Goal: Information Seeking & Learning: Learn about a topic

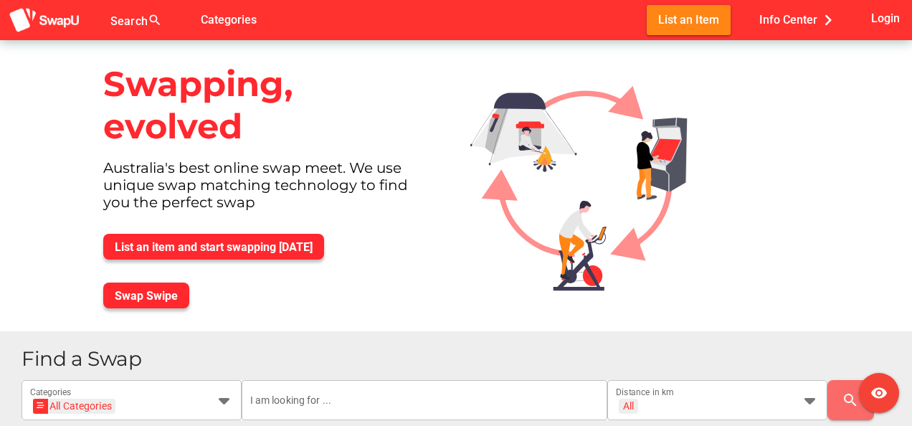
scroll to position [72, 0]
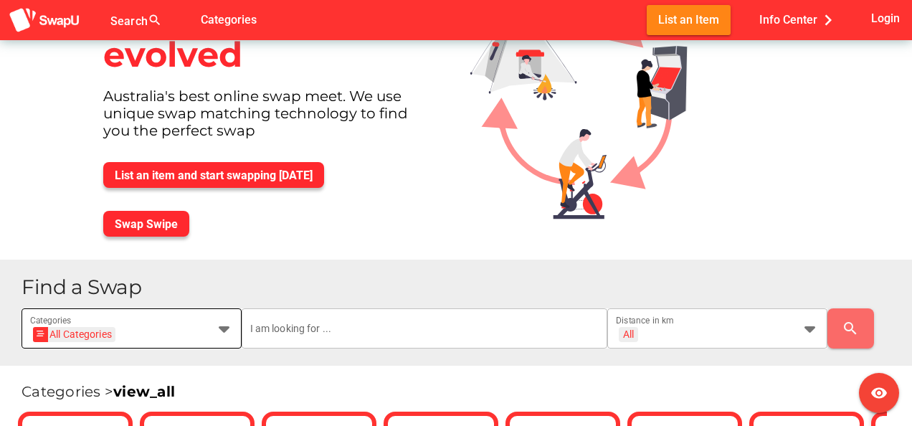
click at [222, 329] on icon at bounding box center [224, 328] width 17 height 17
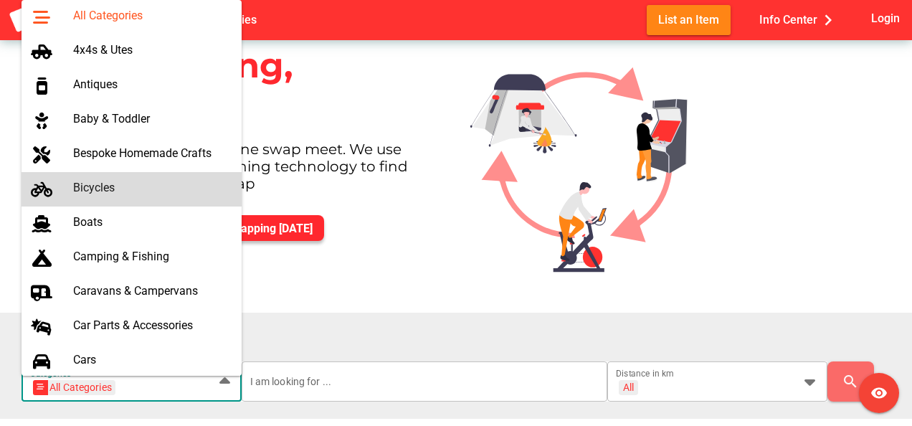
scroll to position [0, 0]
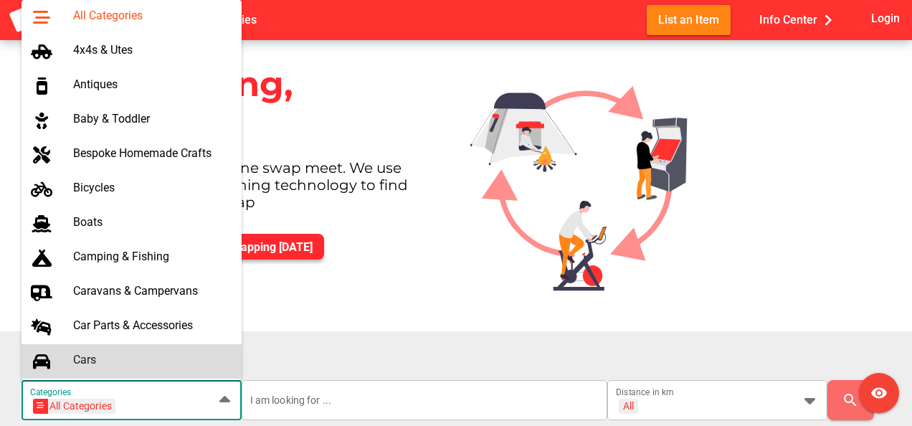
click at [90, 351] on div "Cars" at bounding box center [151, 361] width 157 height 23
type input "Cars"
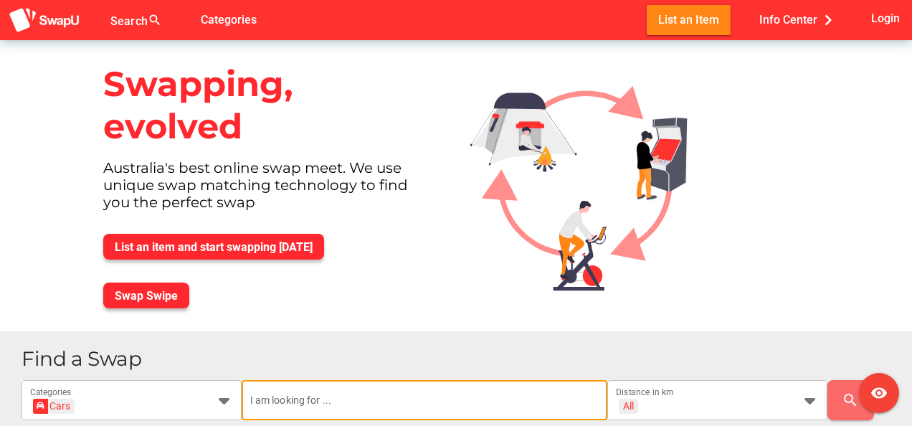
click at [320, 399] on input "text" at bounding box center [424, 400] width 349 height 40
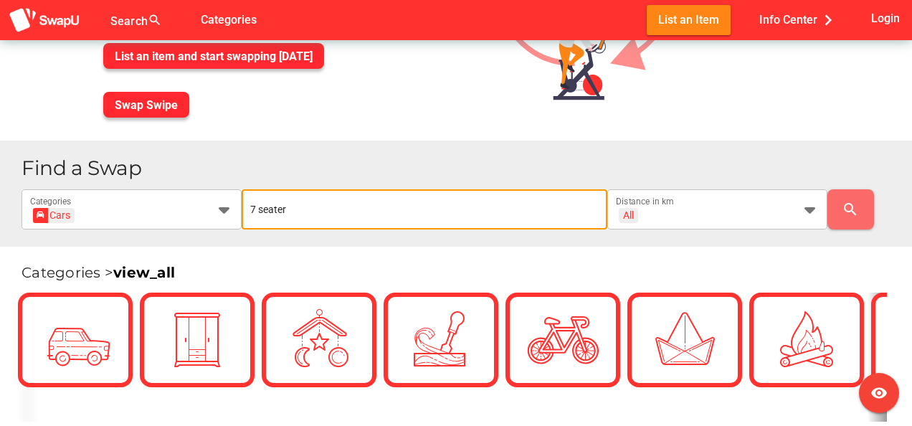
scroll to position [215, 0]
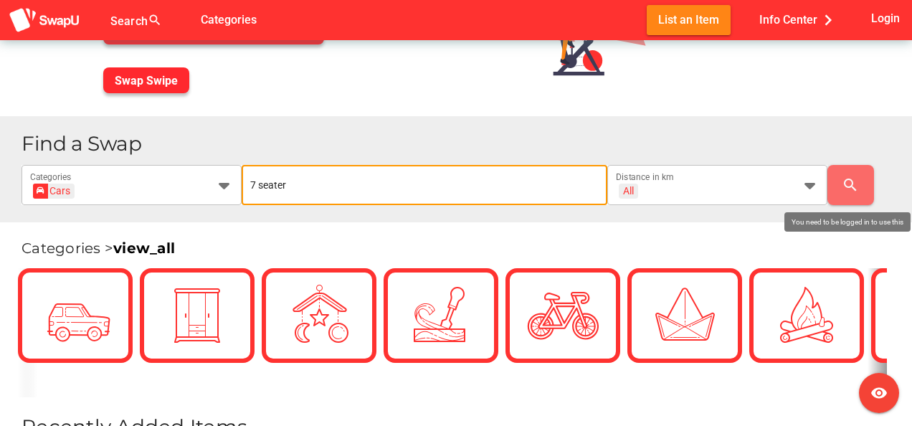
type input "7 seater"
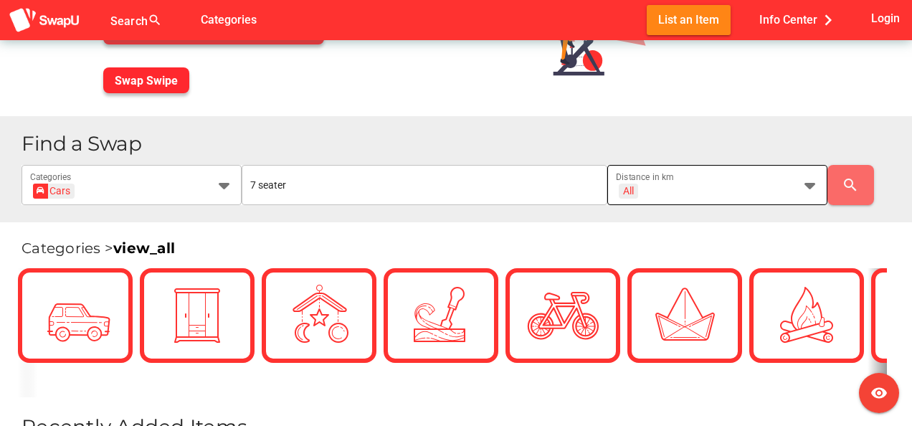
click at [694, 189] on div "All + All" at bounding box center [704, 193] width 177 height 23
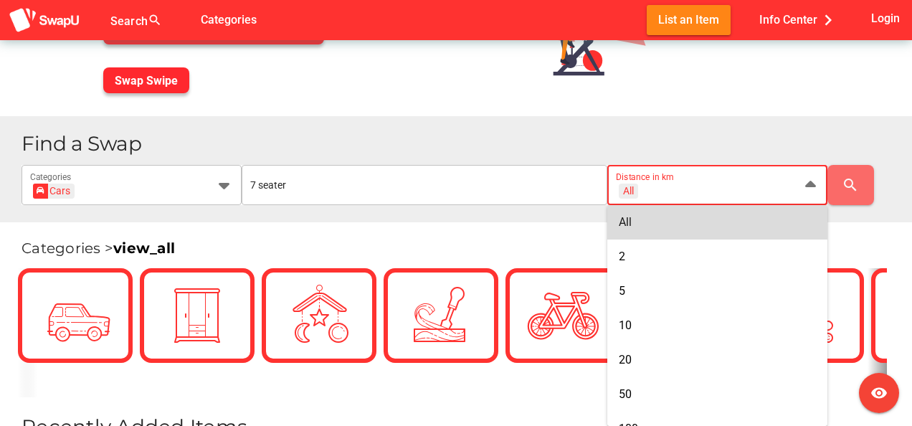
click at [668, 221] on div "All" at bounding box center [716, 222] width 197 height 14
type input "+ All km"
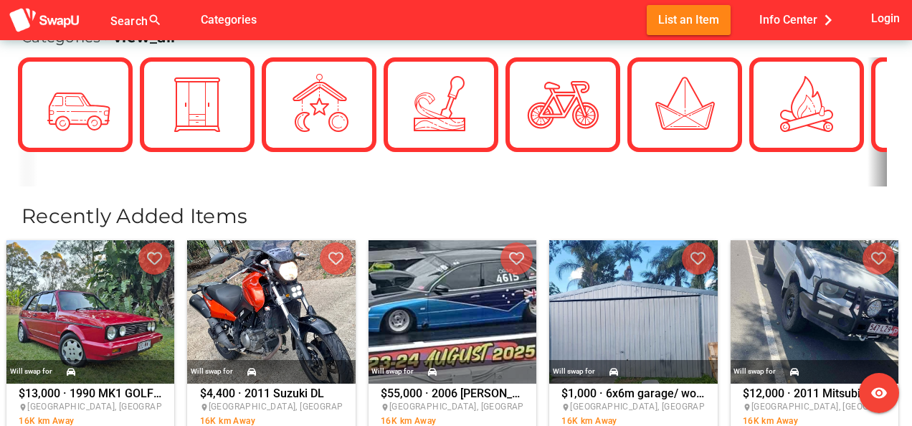
scroll to position [0, 0]
